Goal: Information Seeking & Learning: Find contact information

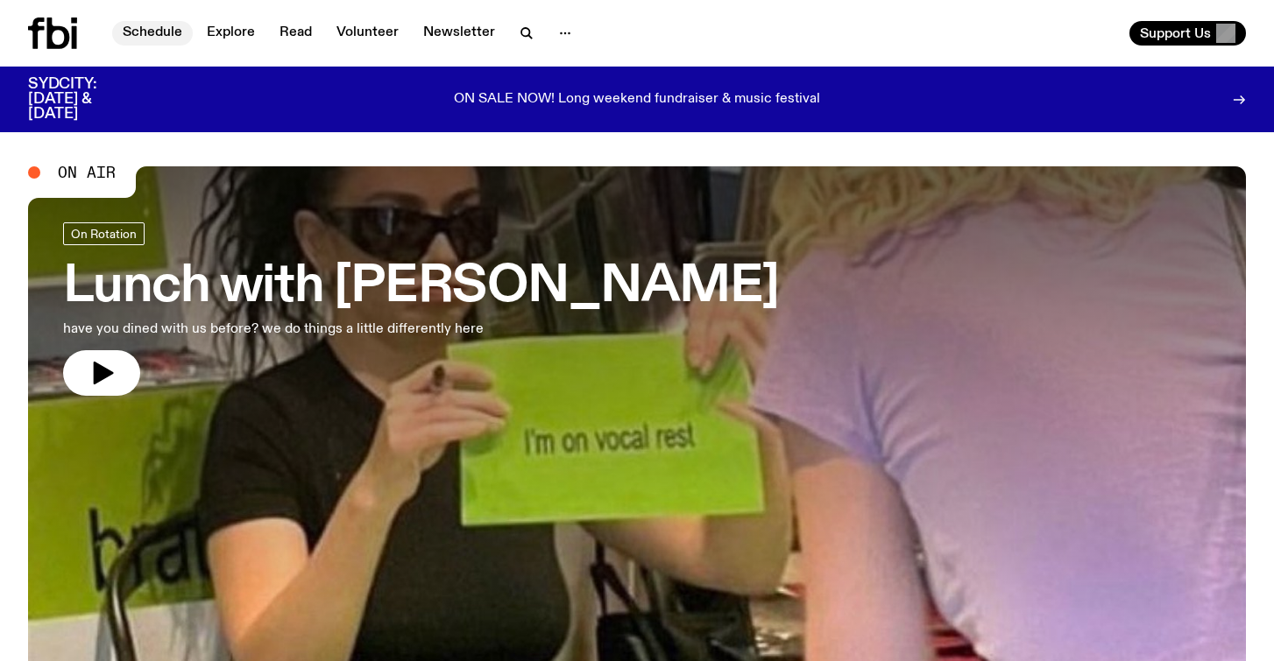
click at [153, 35] on link "Schedule" at bounding box center [152, 33] width 81 height 25
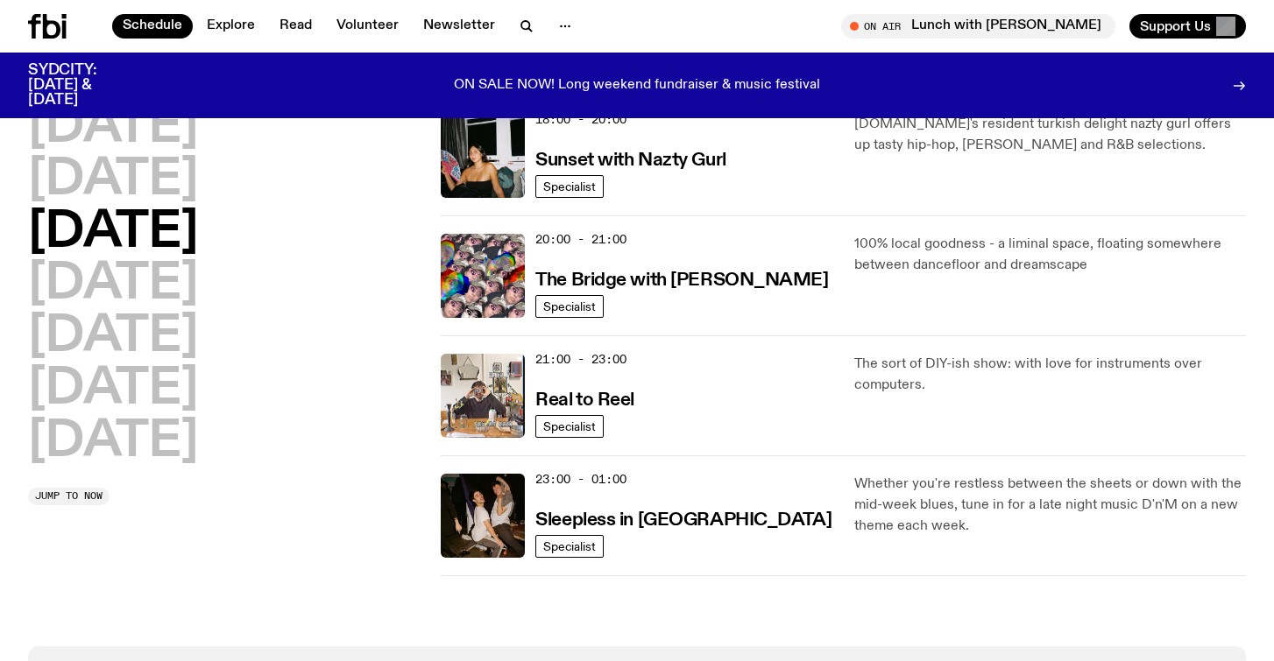
scroll to position [778, 0]
click at [695, 273] on h3 "The Bridge with [PERSON_NAME]" at bounding box center [681, 280] width 293 height 18
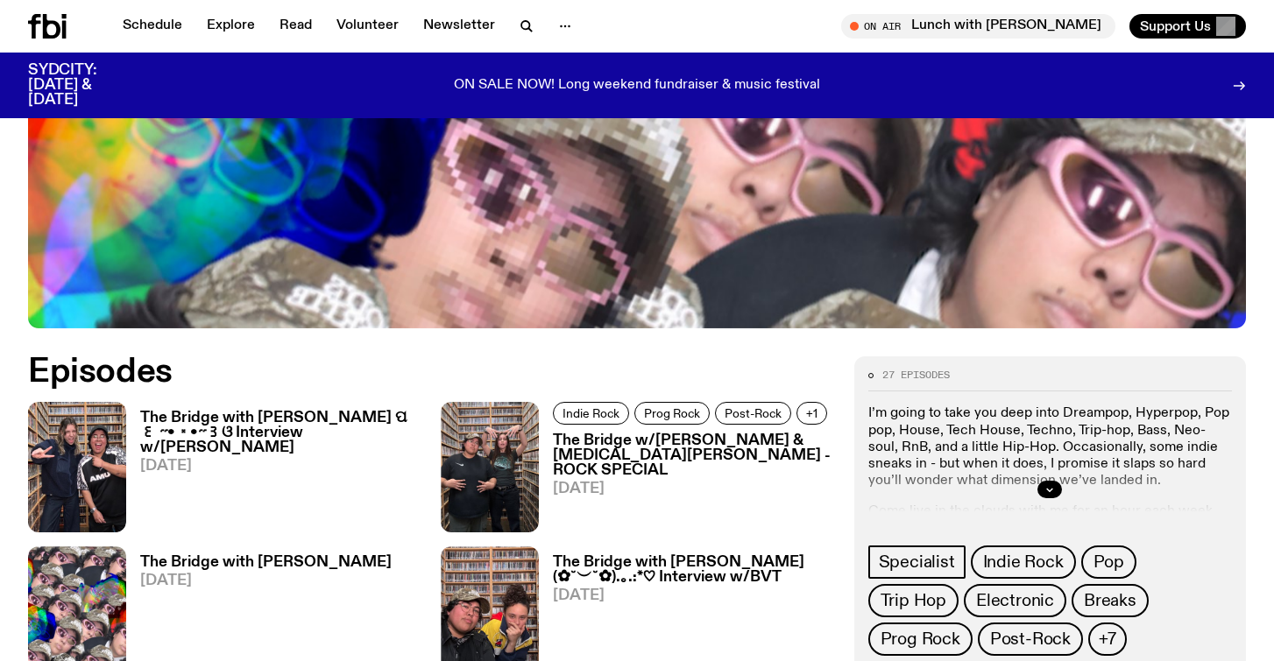
scroll to position [698, 0]
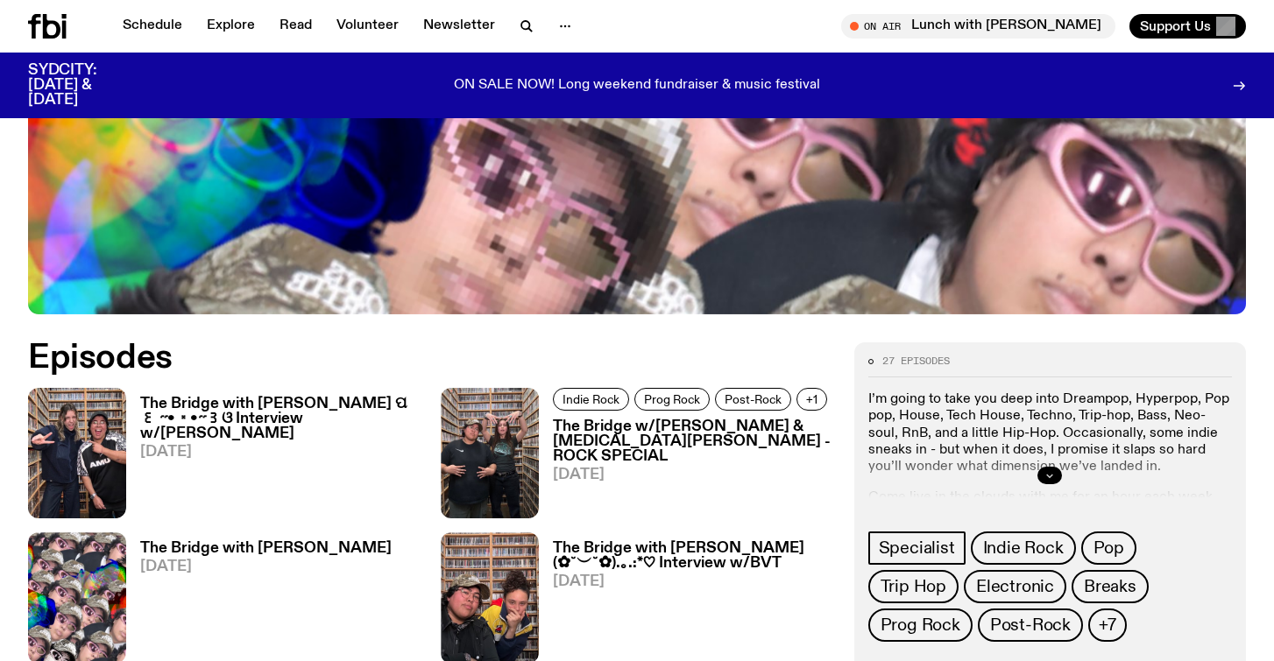
click at [1055, 470] on icon "button" at bounding box center [1049, 475] width 11 height 11
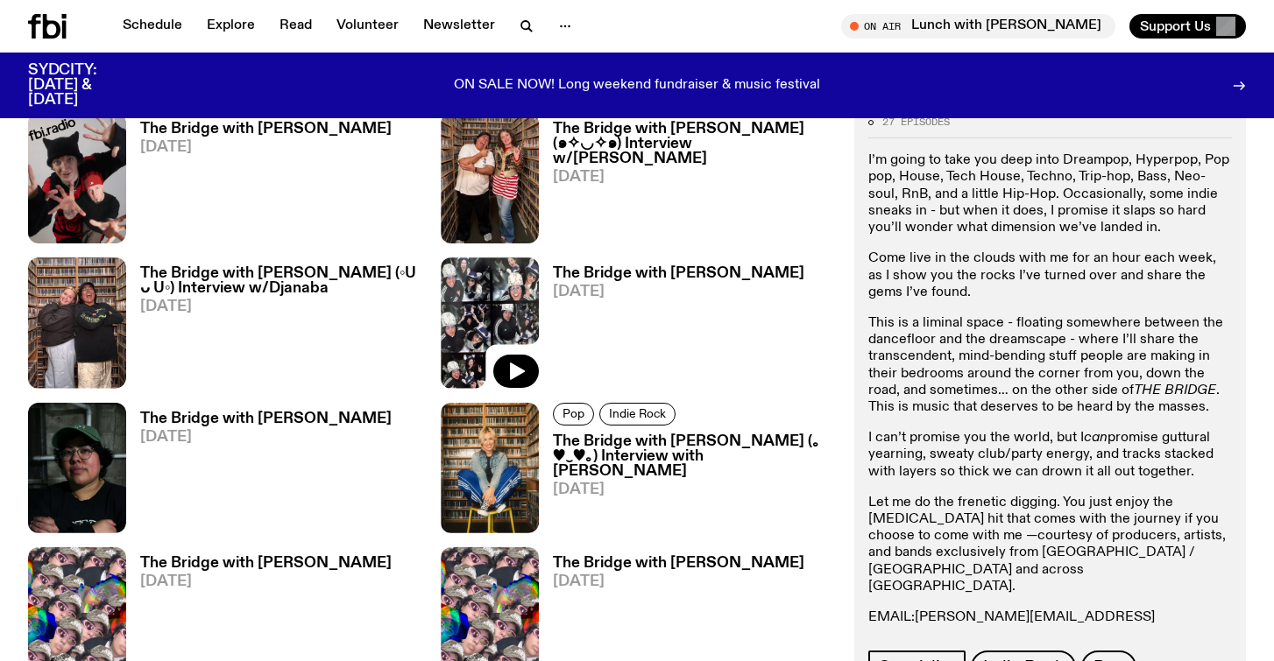
scroll to position [1429, 0]
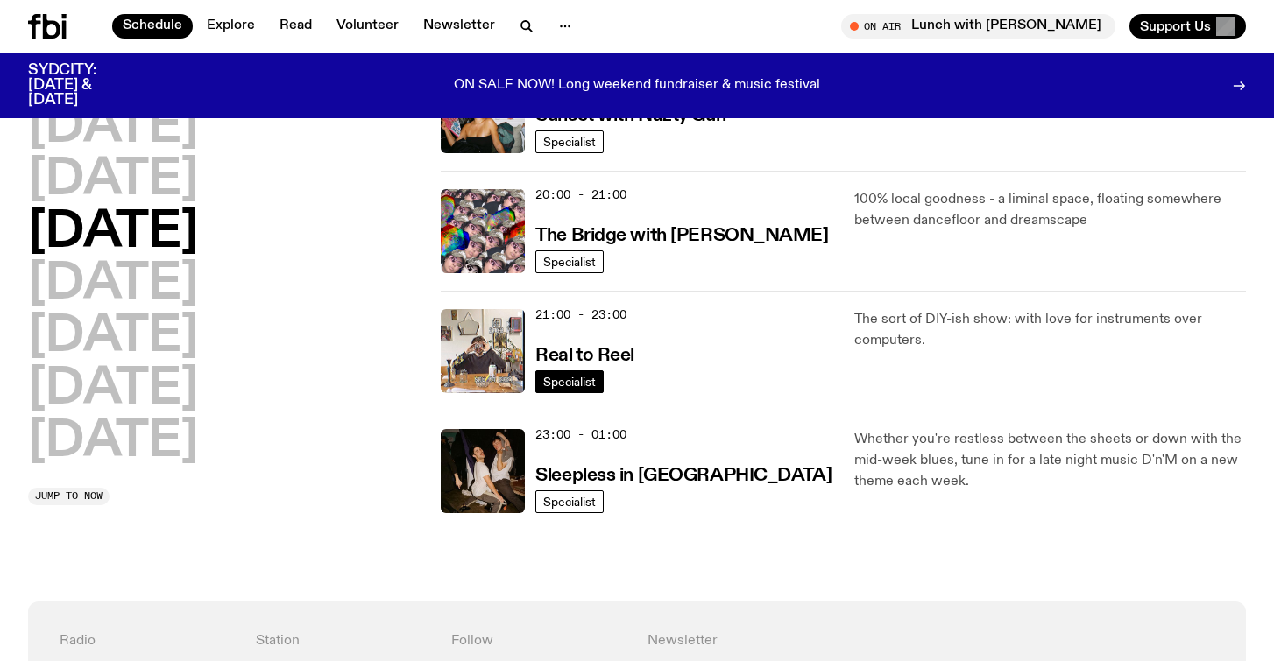
scroll to position [811, 0]
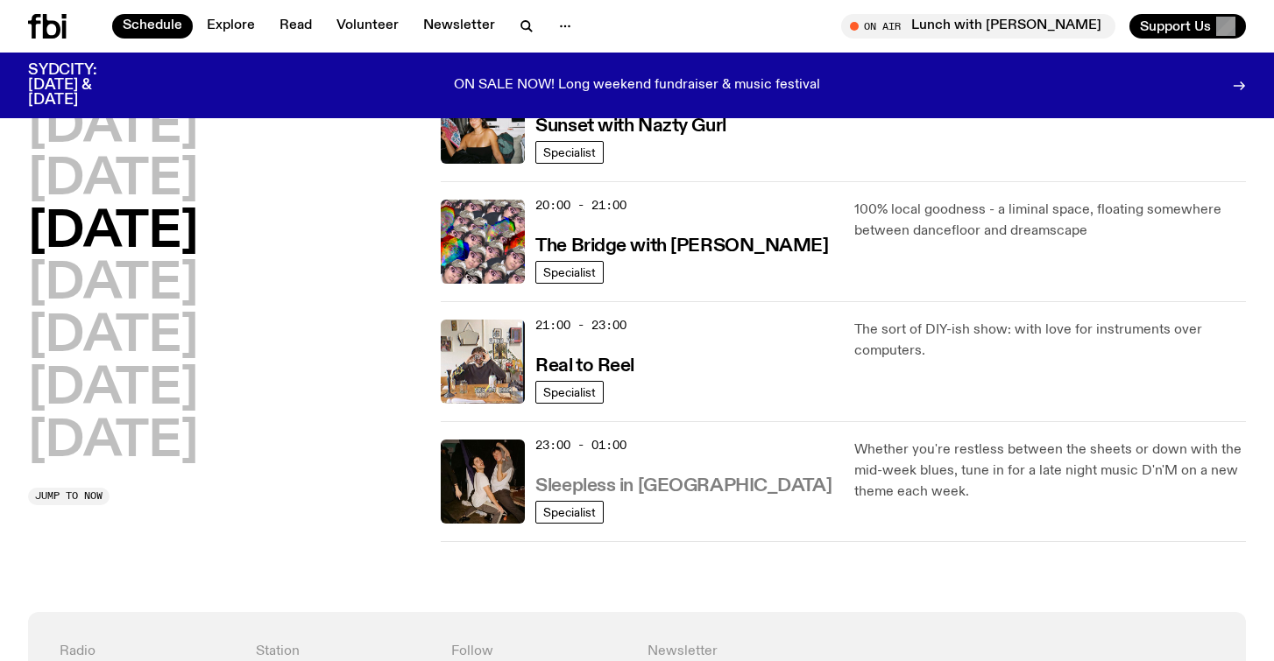
click at [623, 488] on h3 "Sleepless in [GEOGRAPHIC_DATA]" at bounding box center [683, 486] width 296 height 18
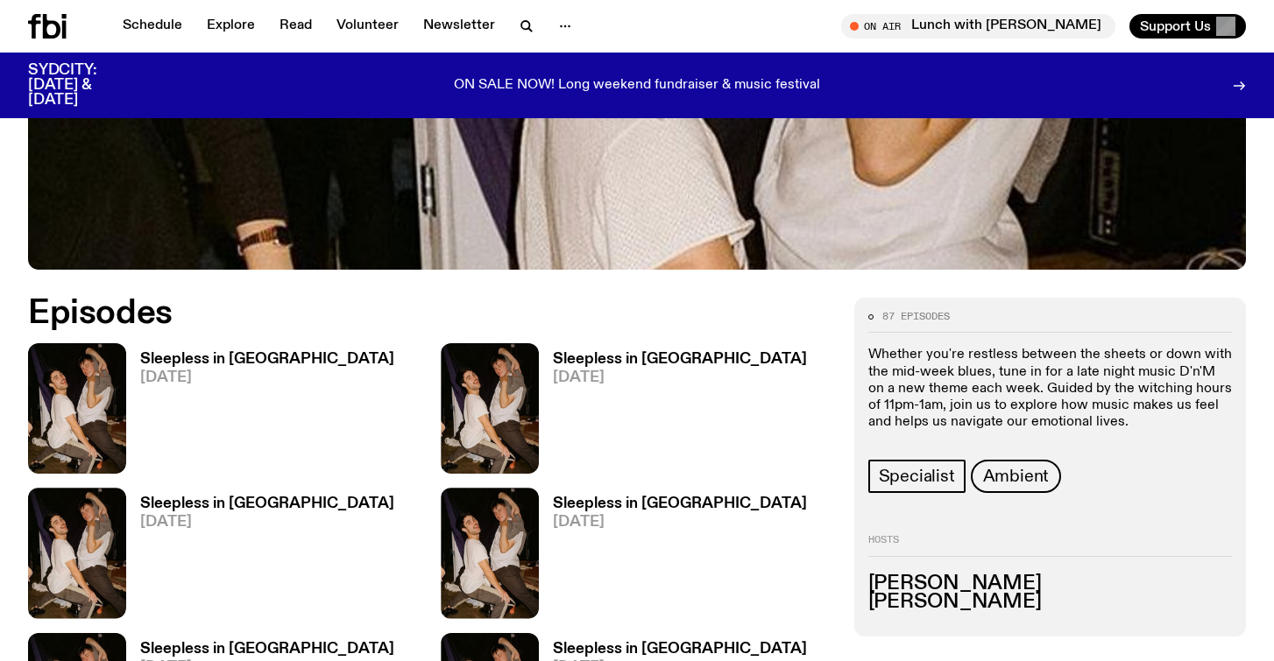
scroll to position [747, 0]
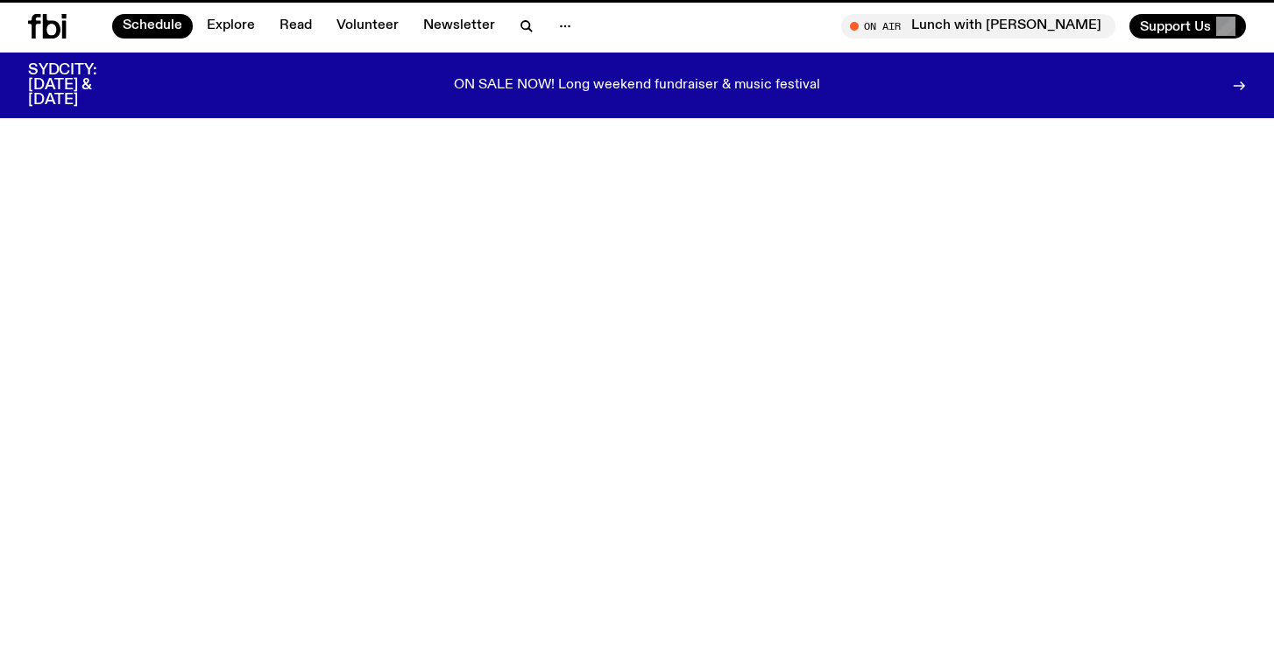
scroll to position [811, 0]
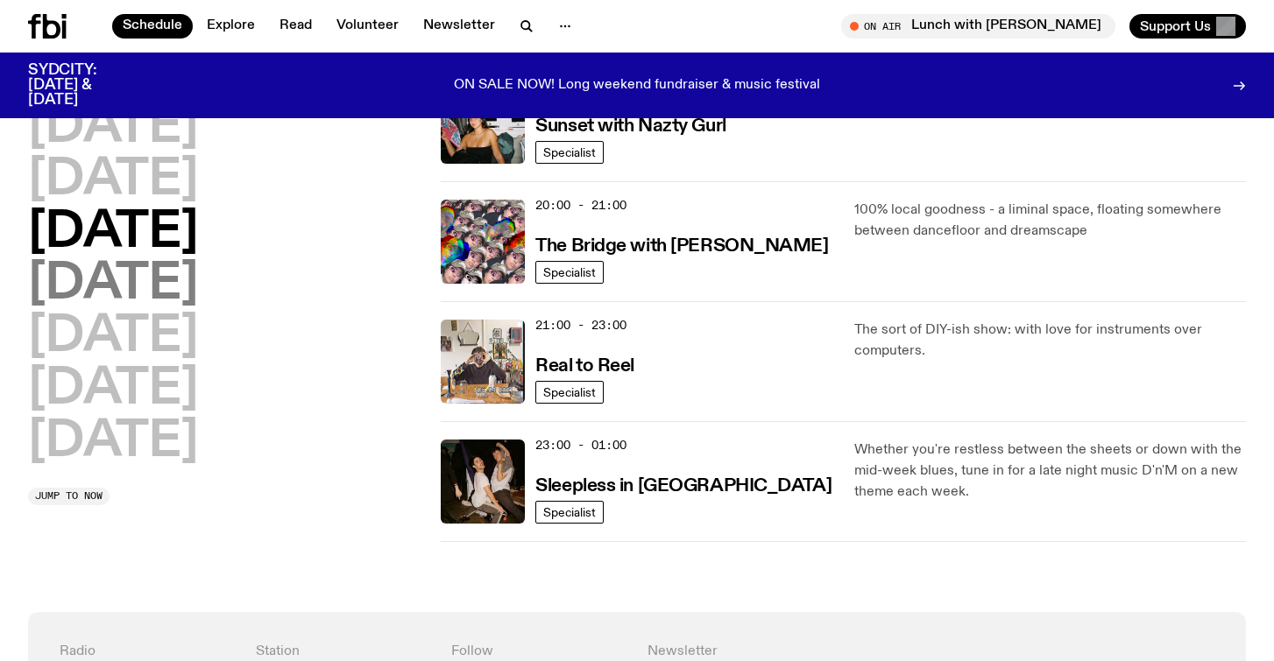
click at [183, 293] on h2 "[DATE]" at bounding box center [113, 284] width 170 height 49
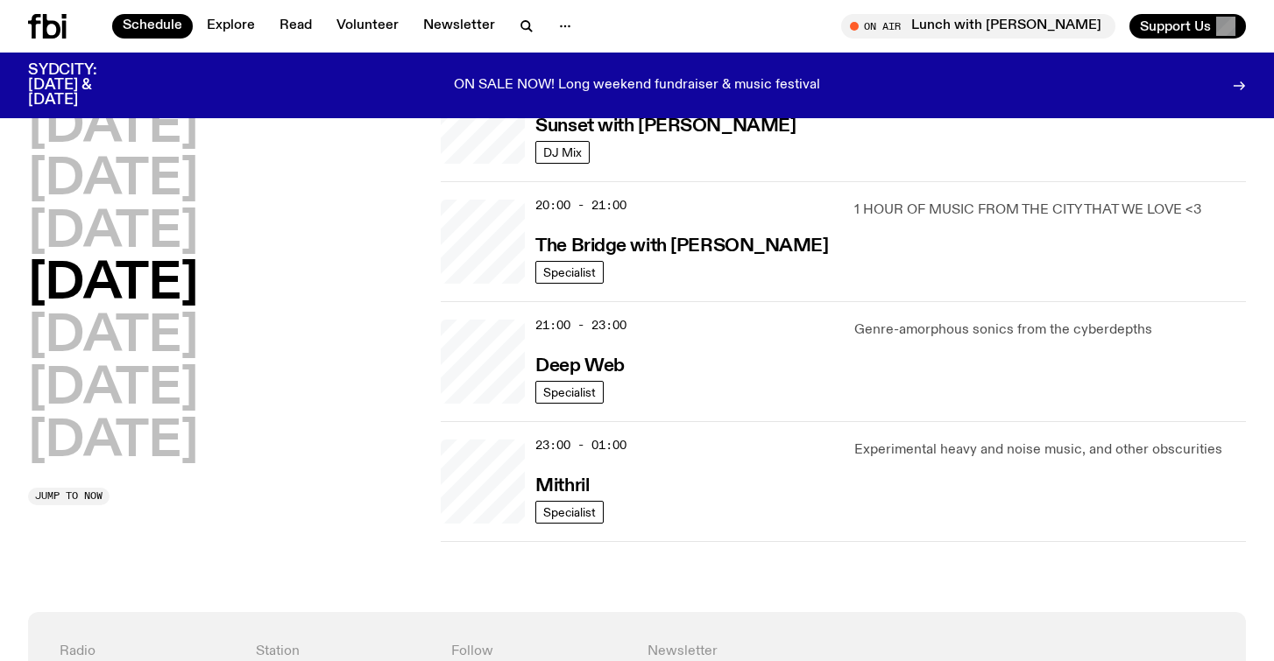
scroll to position [580, 0]
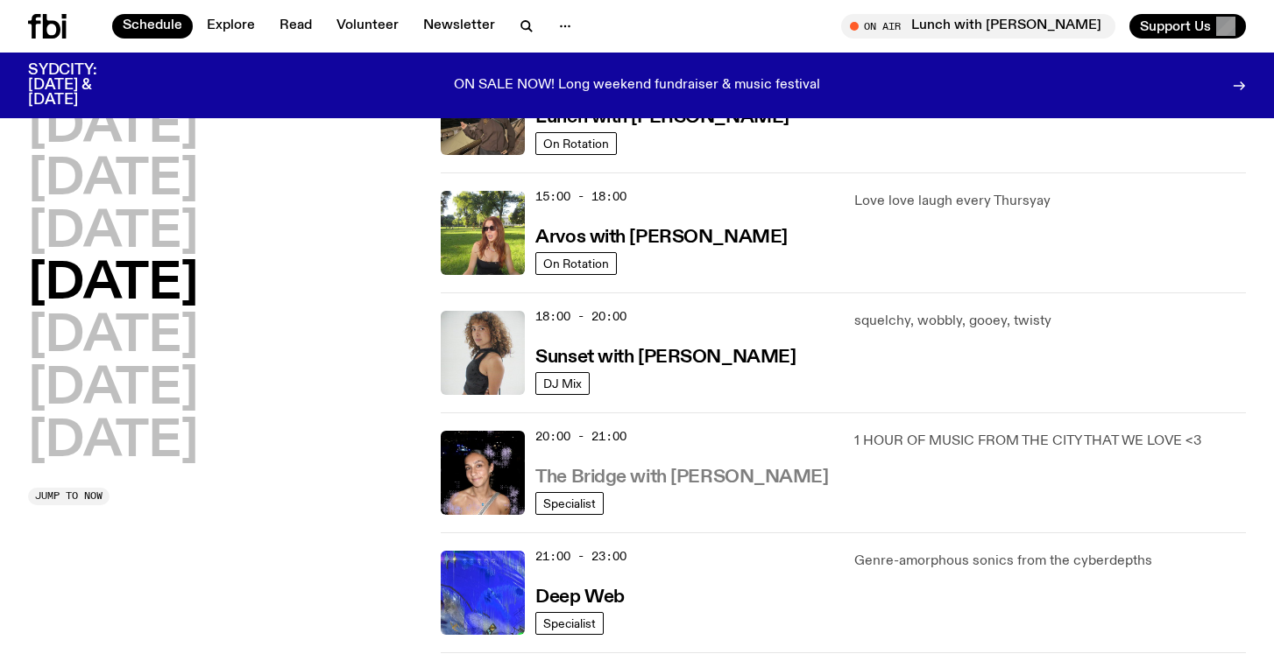
click at [696, 477] on h3 "The Bridge with [PERSON_NAME]" at bounding box center [681, 478] width 293 height 18
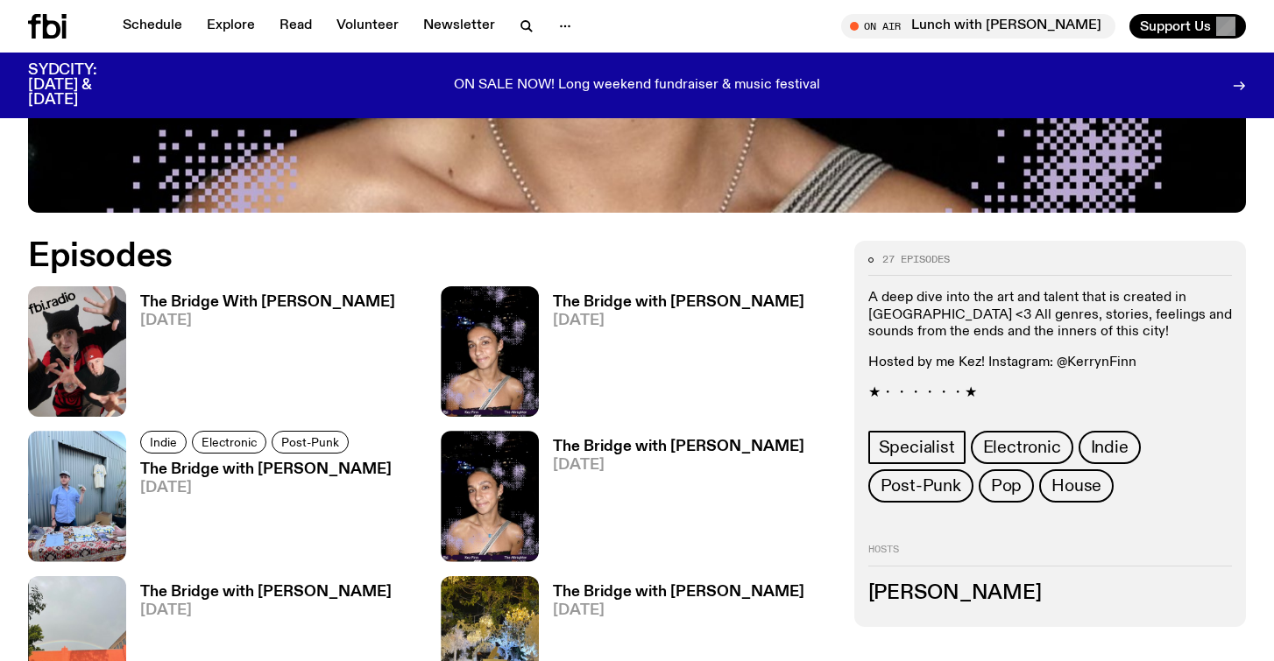
scroll to position [805, 0]
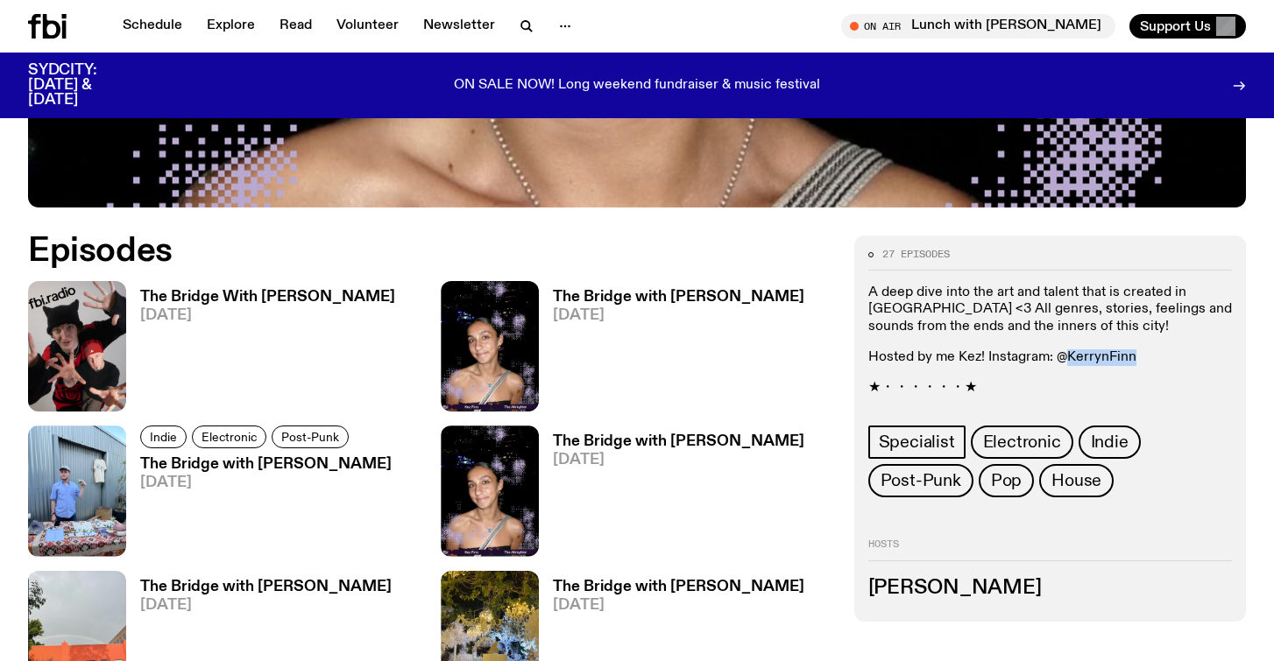
drag, startPoint x: 1063, startPoint y: 277, endPoint x: 1147, endPoint y: 284, distance: 83.5
click at [1147, 350] on p "Hosted by me Kez! Instagram: @KerrynFinn" at bounding box center [1050, 358] width 364 height 17
copy p "KerrynFinn"
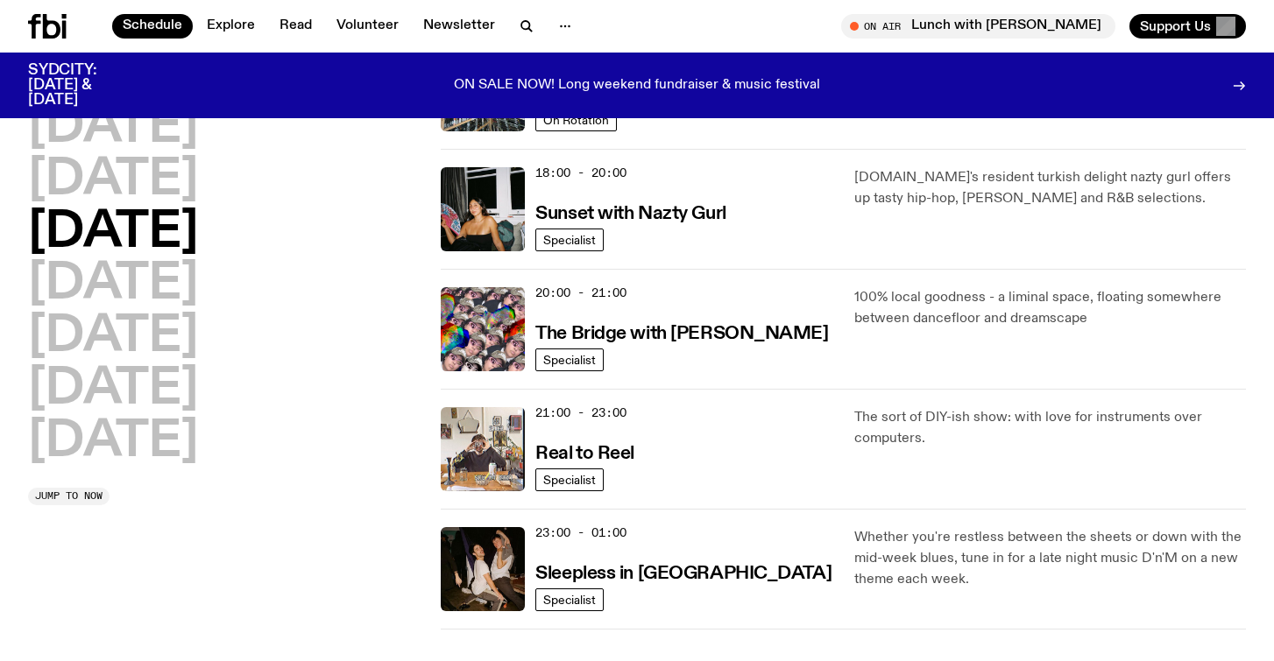
scroll to position [707, 0]
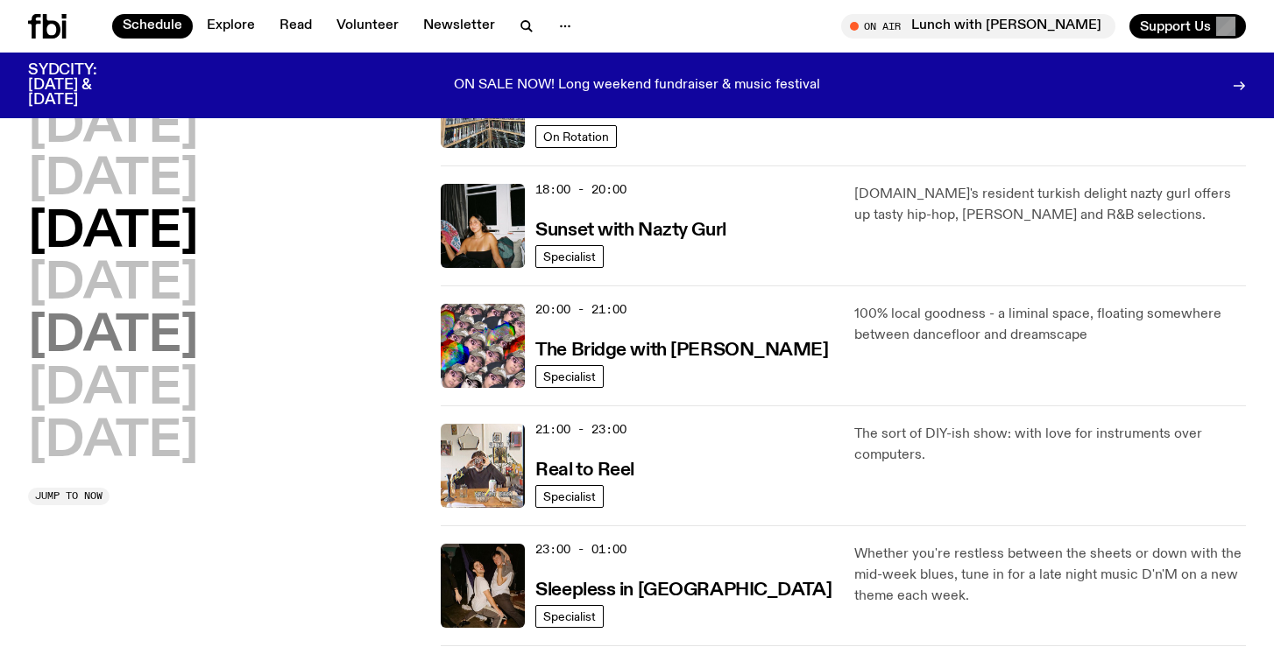
click at [155, 330] on h2 "[DATE]" at bounding box center [113, 337] width 170 height 49
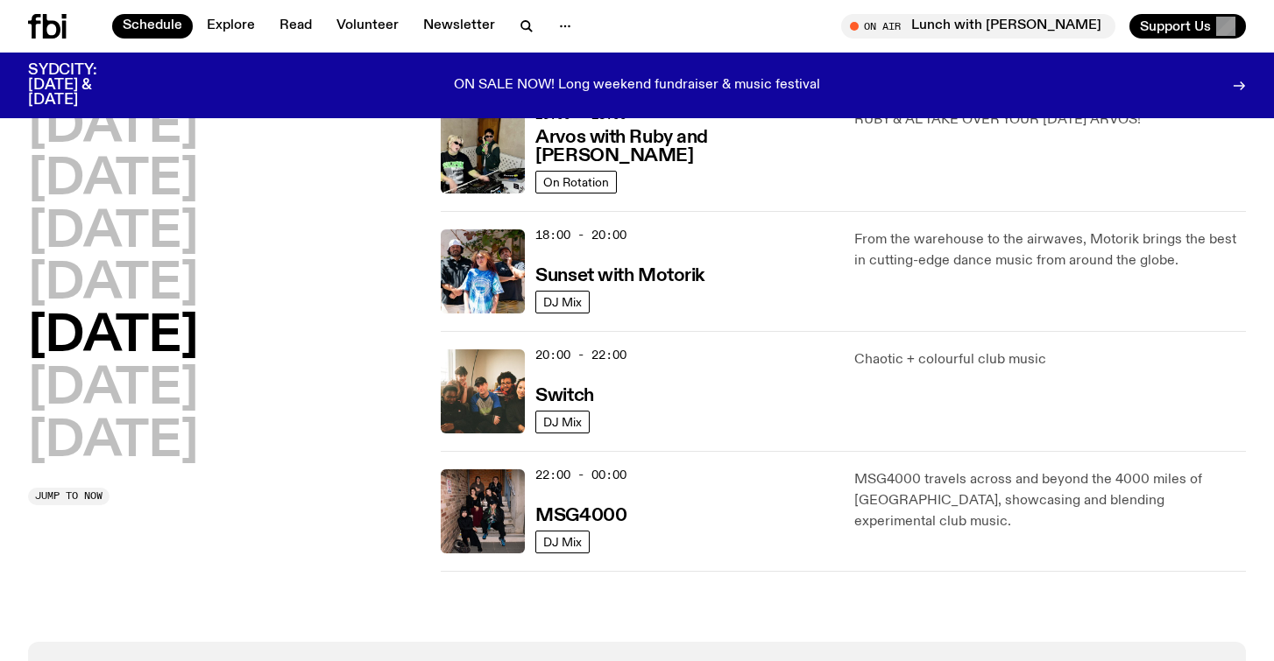
scroll to position [667, 0]
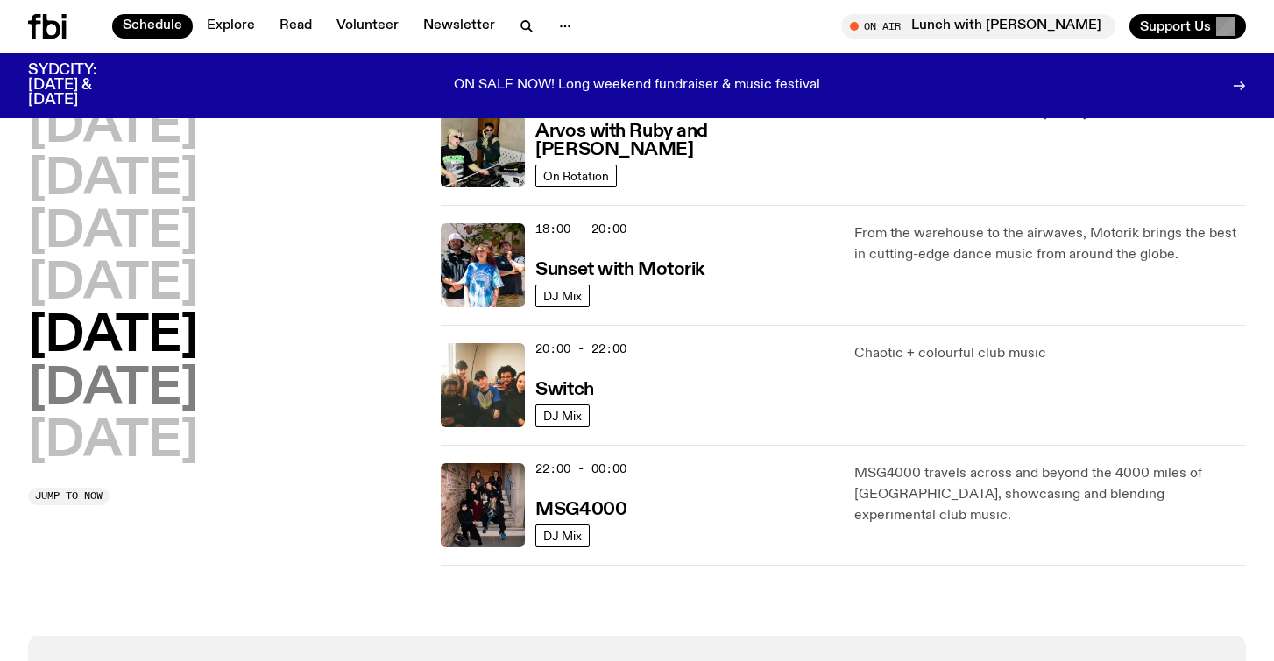
click at [180, 392] on h2 "[DATE]" at bounding box center [113, 389] width 170 height 49
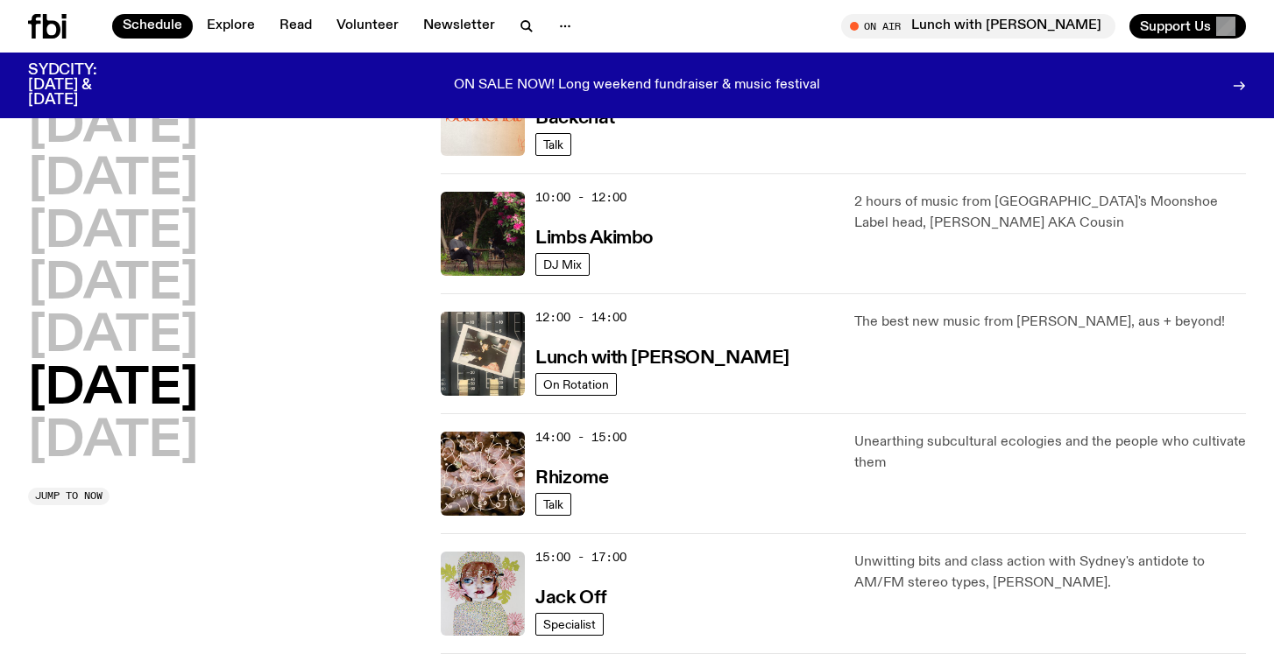
scroll to position [450, 0]
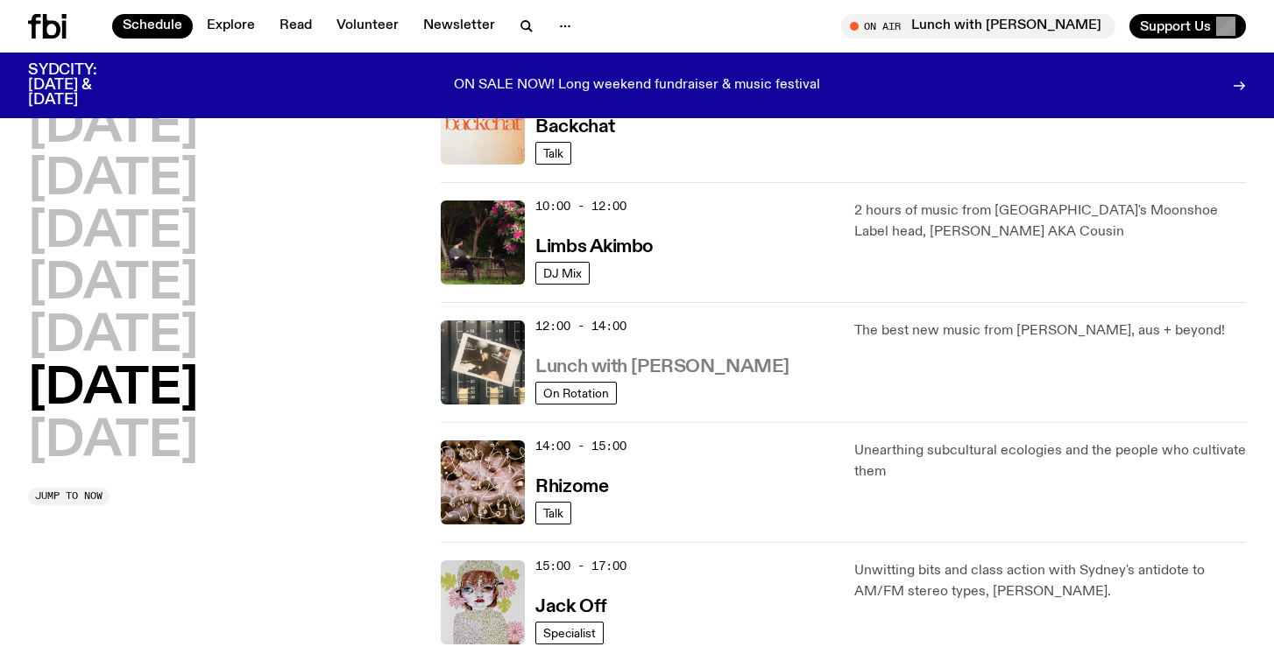
click at [656, 372] on h3 "Lunch with [PERSON_NAME]" at bounding box center [661, 367] width 253 height 18
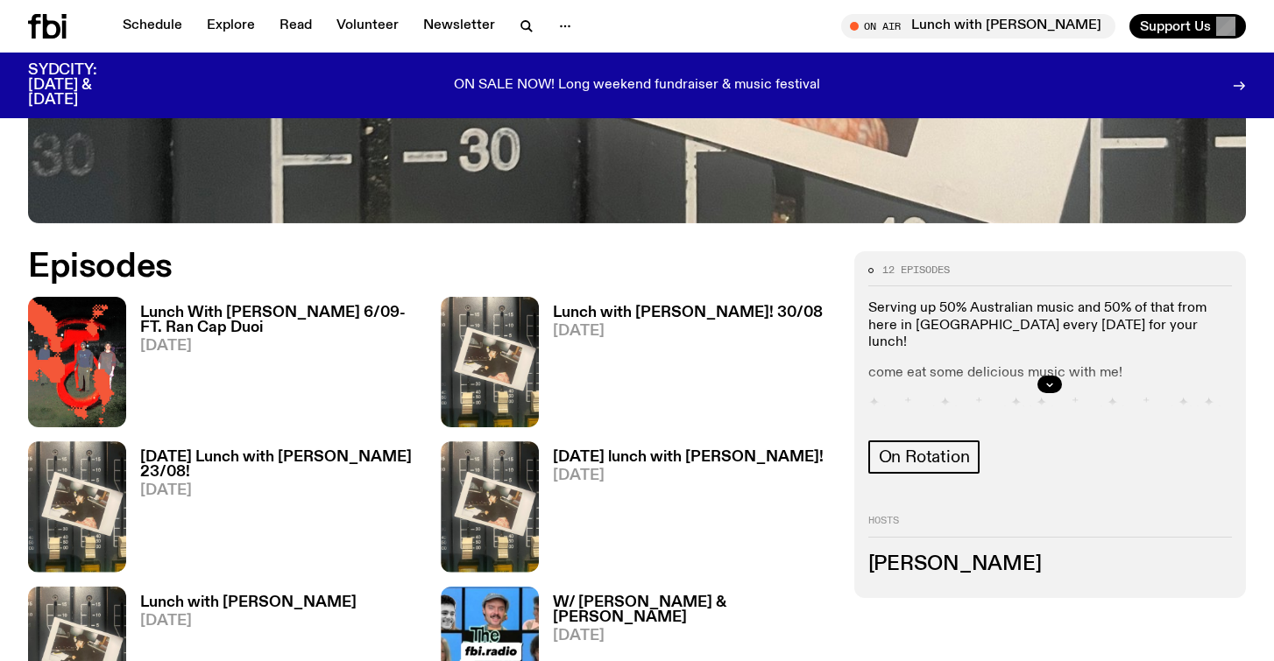
scroll to position [713, 0]
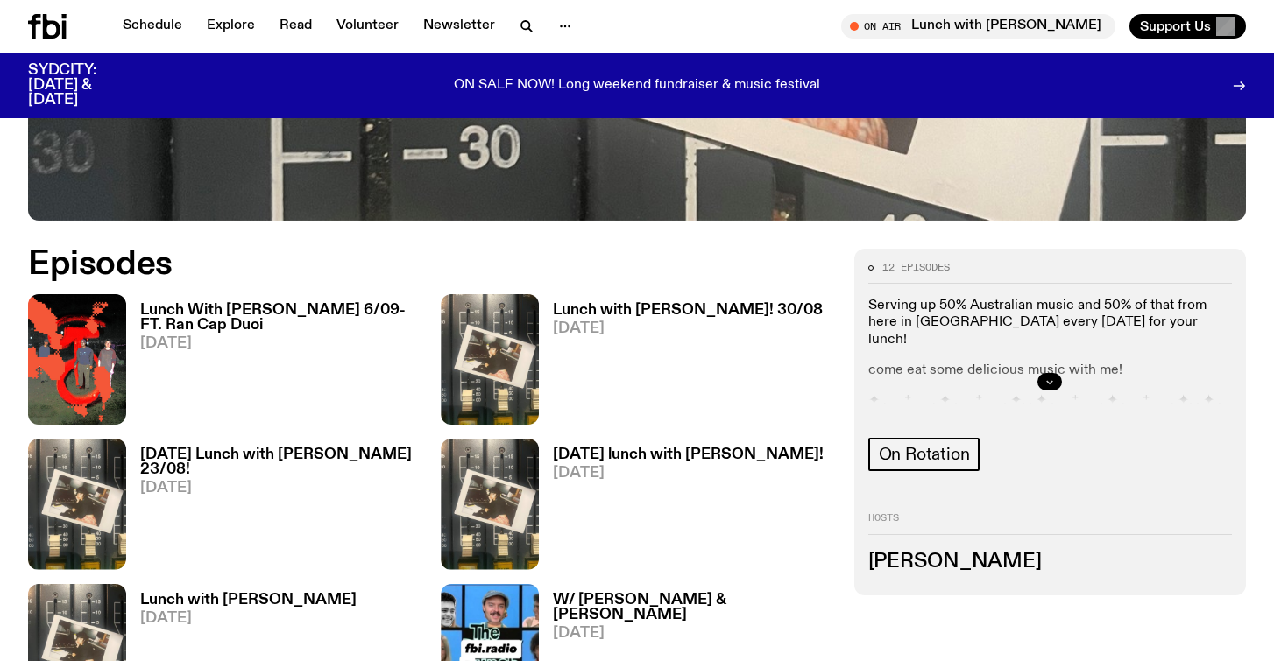
click at [1051, 379] on icon "button" at bounding box center [1049, 382] width 11 height 11
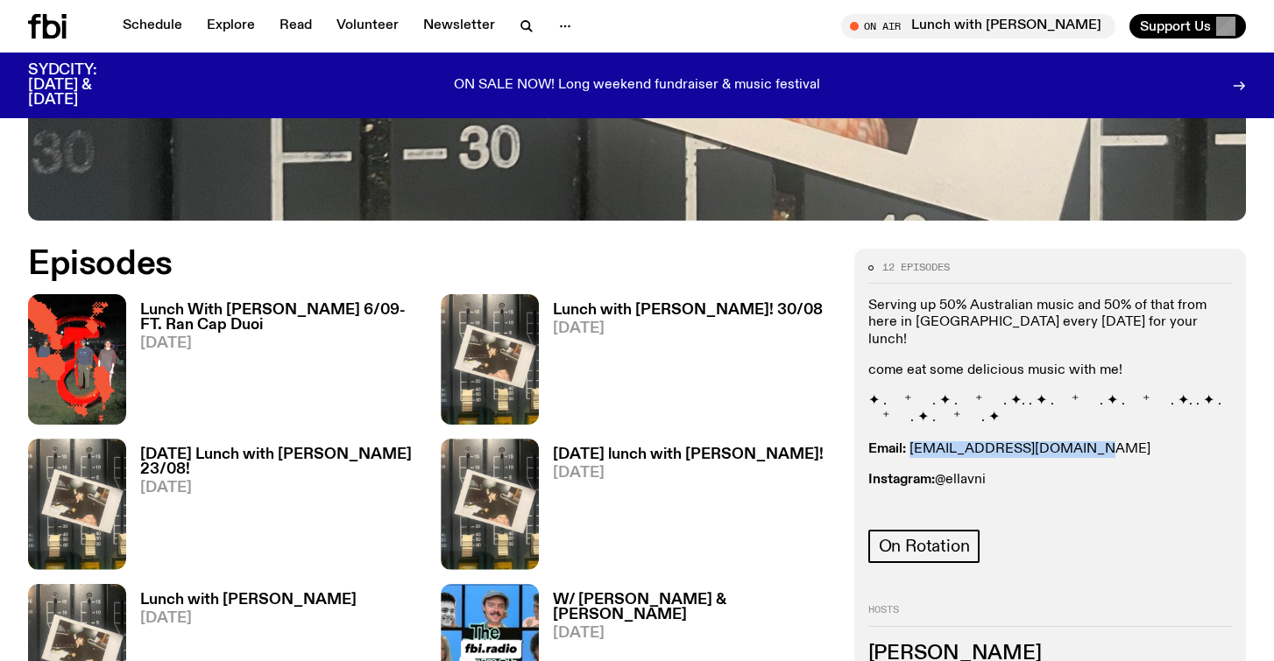
drag, startPoint x: 1091, startPoint y: 428, endPoint x: 910, endPoint y: 429, distance: 181.3
click at [910, 441] on p "Email: [EMAIL_ADDRESS][DOMAIN_NAME]" at bounding box center [1050, 449] width 364 height 17
copy p "[EMAIL_ADDRESS][DOMAIN_NAME]"
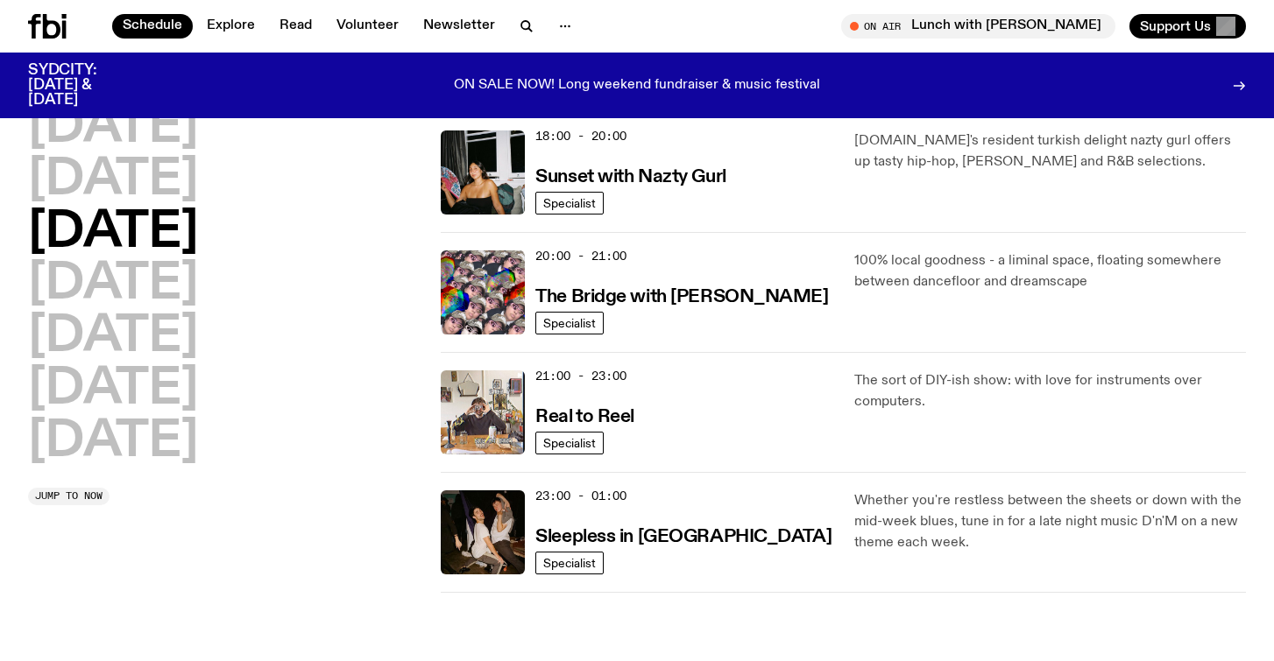
scroll to position [797, 0]
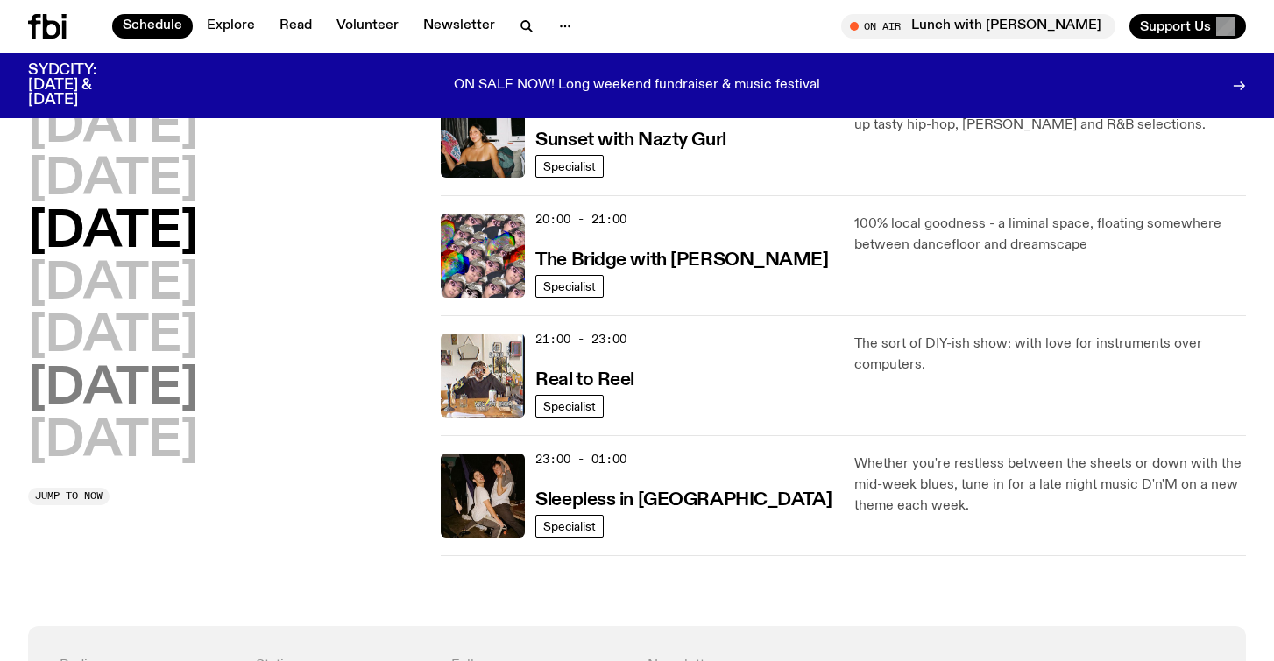
click at [198, 381] on h2 "[DATE]" at bounding box center [113, 389] width 170 height 49
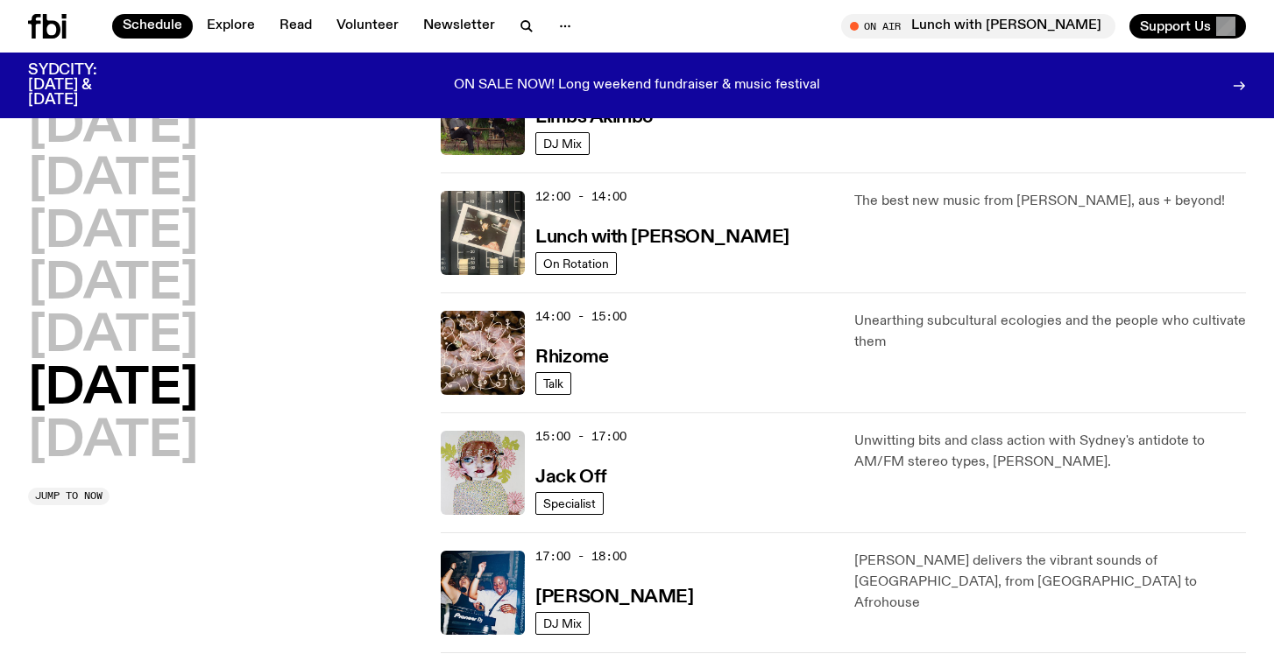
click at [182, 336] on div "[DATE] [DATE] [DATE] [DATE] [DATE] [DATE] [DATE]" at bounding box center [224, 285] width 392 height 364
click at [152, 336] on h2 "[DATE]" at bounding box center [113, 337] width 170 height 49
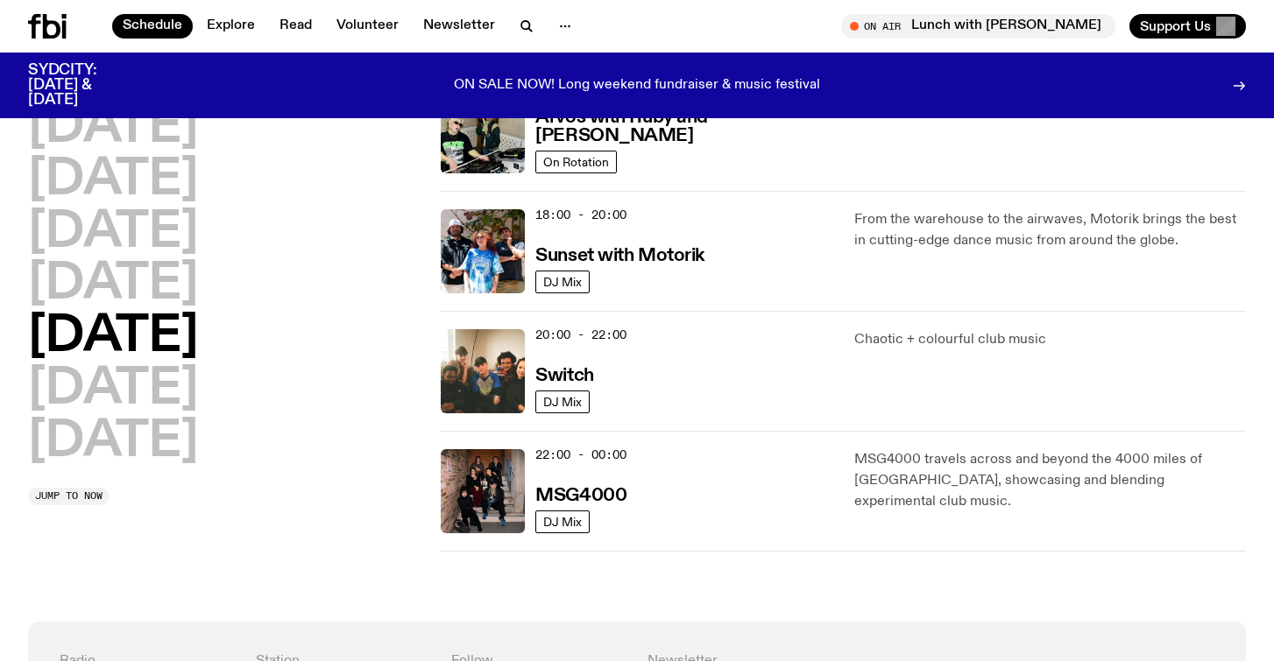
scroll to position [687, 0]
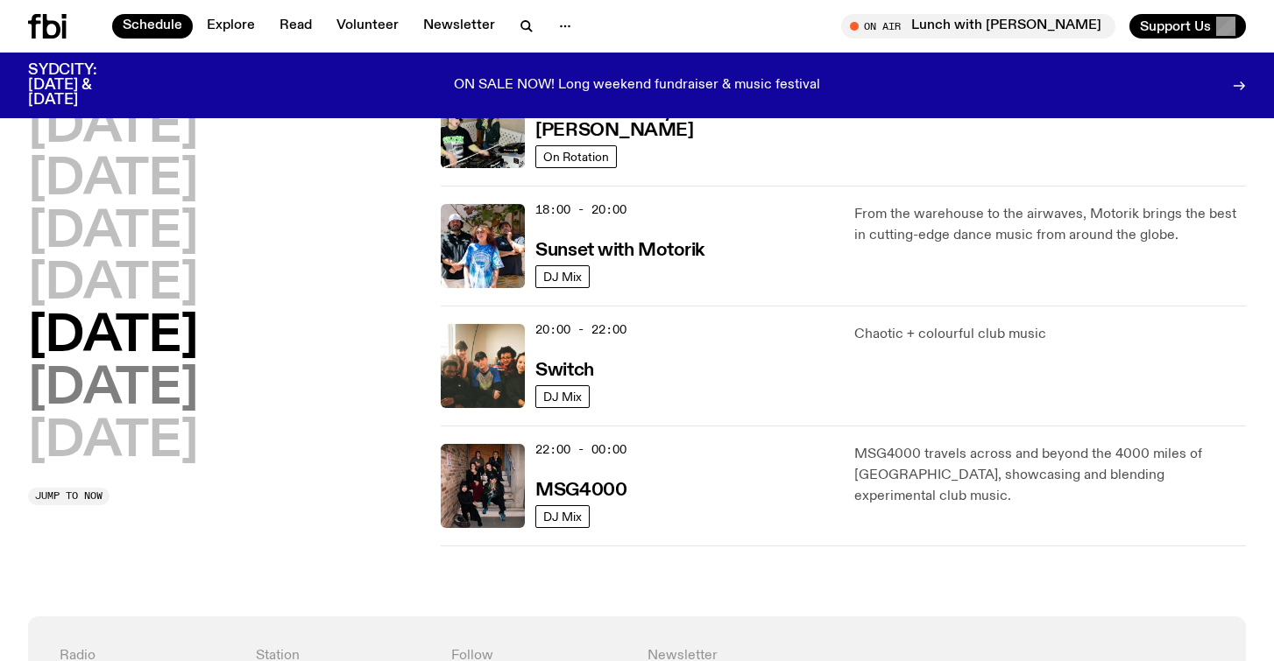
click at [128, 381] on h2 "[DATE]" at bounding box center [113, 389] width 170 height 49
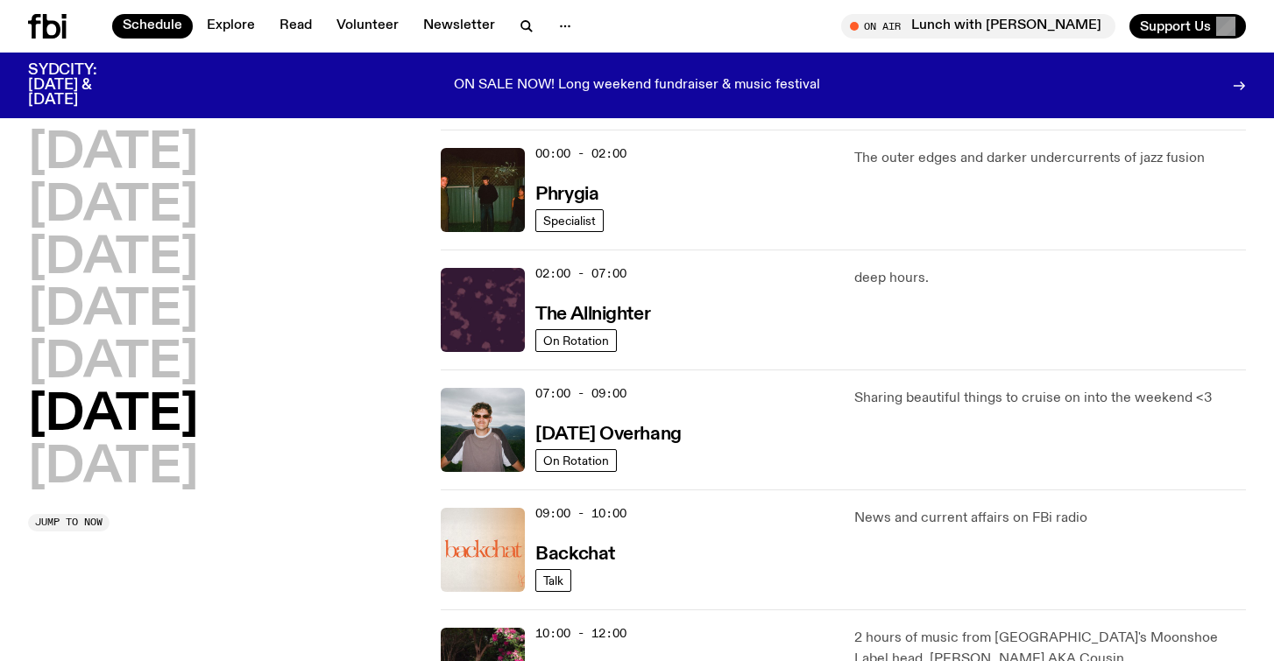
scroll to position [0, 0]
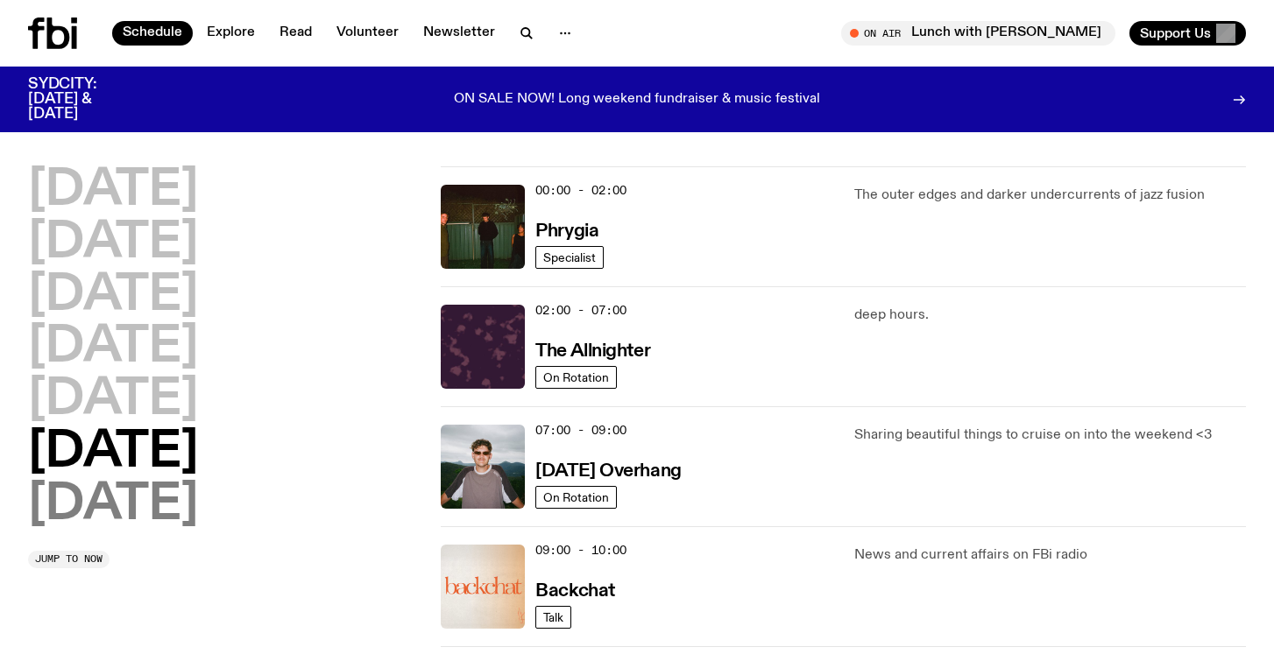
click at [135, 507] on h2 "[DATE]" at bounding box center [113, 505] width 170 height 49
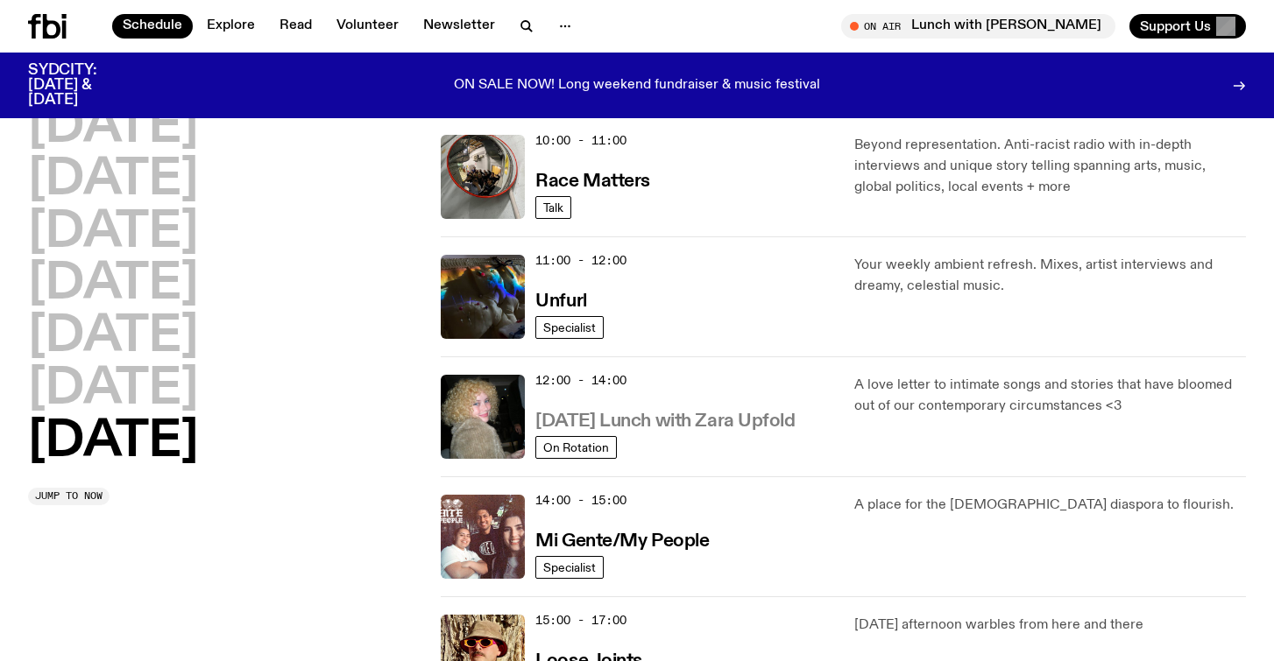
scroll to position [514, 0]
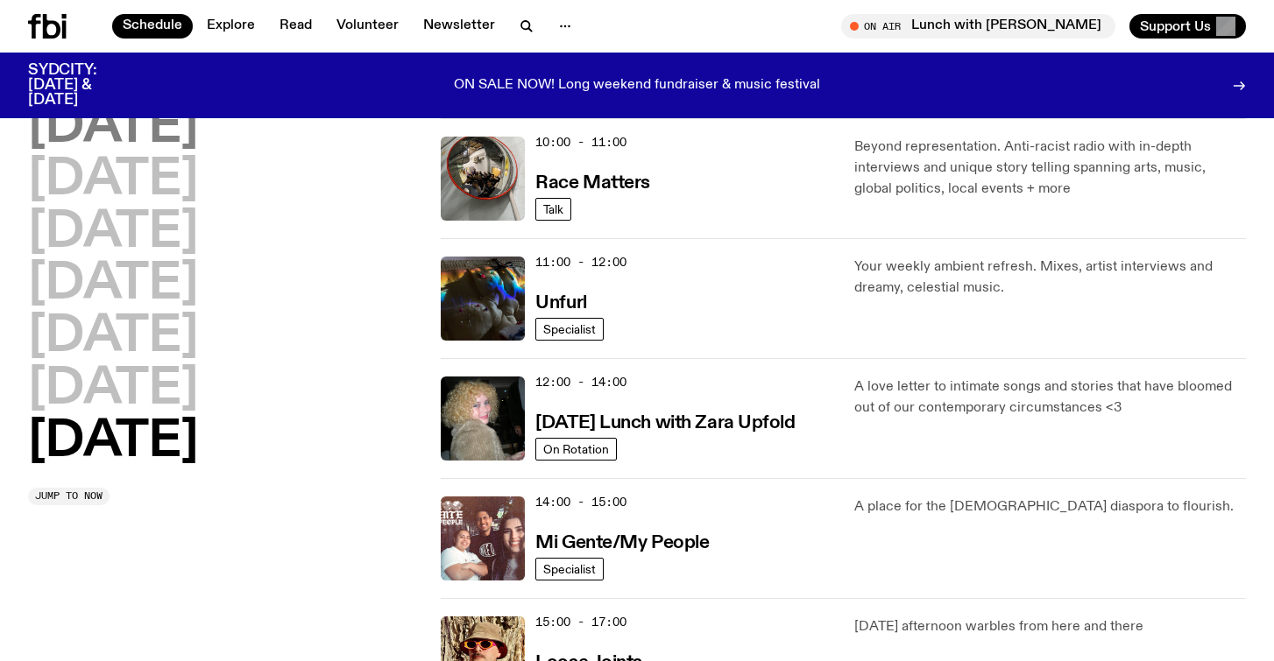
click at [182, 135] on h2 "[DATE]" at bounding box center [113, 127] width 170 height 49
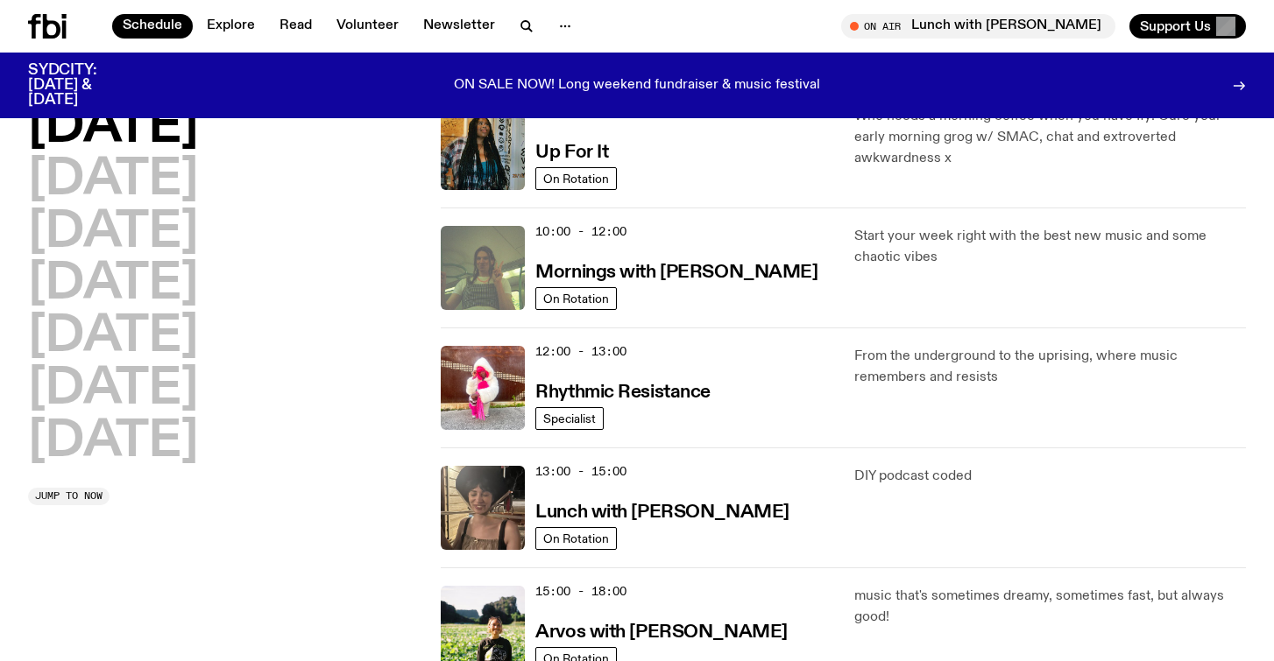
scroll to position [180, 0]
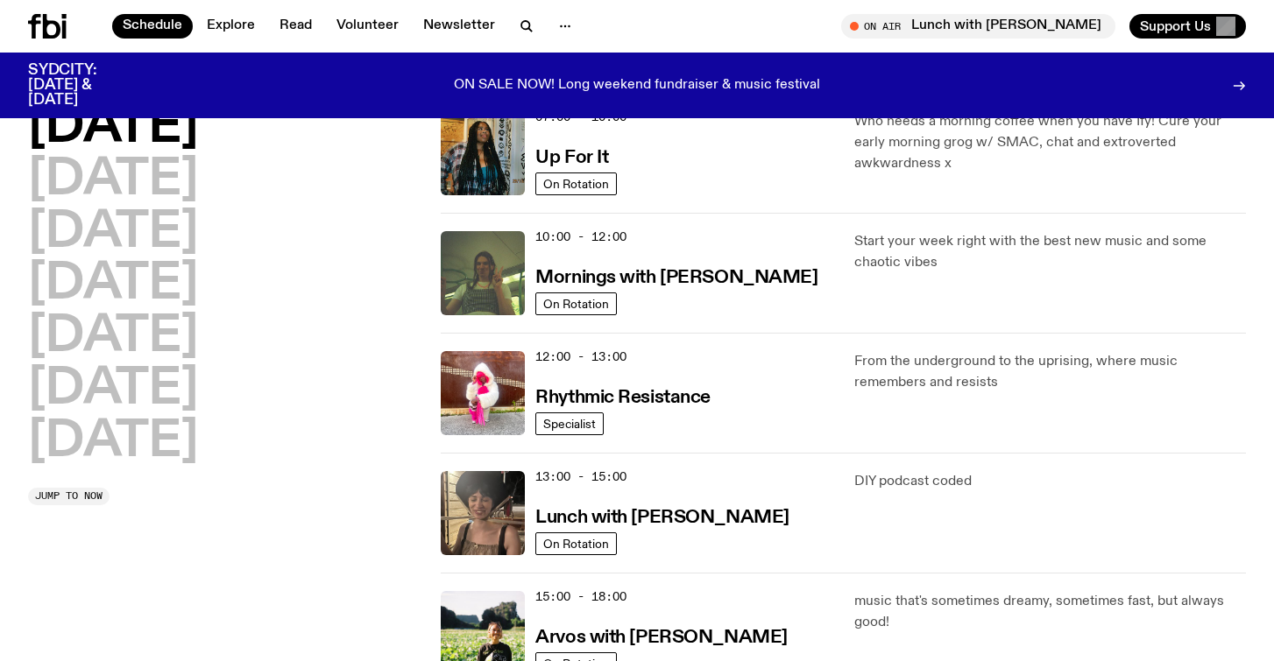
click at [705, 295] on div "10:00 - 12:00 Mornings with [PERSON_NAME]" at bounding box center [683, 273] width 297 height 84
click at [706, 287] on h3 "Mornings with [PERSON_NAME]" at bounding box center [676, 278] width 282 height 18
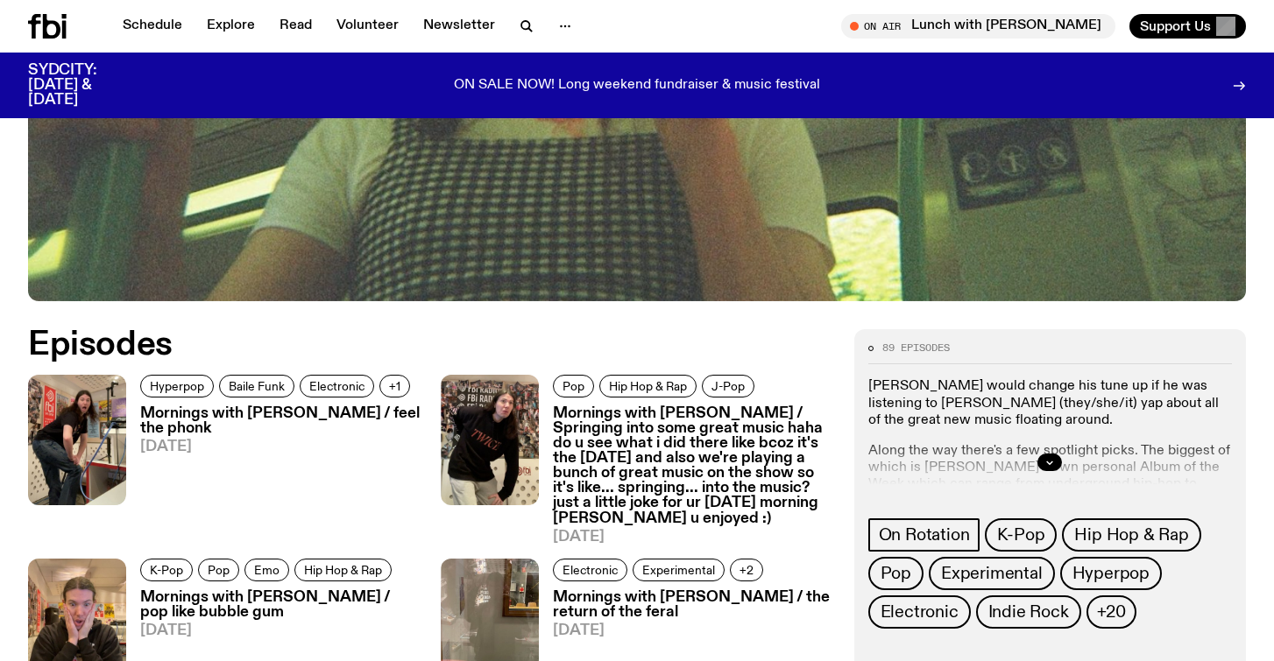
scroll to position [710, 0]
